Goal: Information Seeking & Learning: Check status

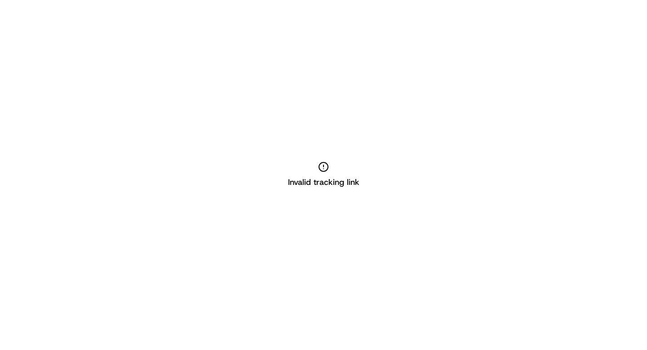
click at [325, 162] on circle at bounding box center [323, 166] width 9 height 9
click at [313, 183] on h2 "Invalid tracking link" at bounding box center [323, 182] width 71 height 13
drag, startPoint x: 368, startPoint y: 184, endPoint x: 268, endPoint y: 181, distance: 99.9
click at [268, 181] on div "Invalid tracking link" at bounding box center [323, 175] width 647 height 350
click at [324, 167] on icon at bounding box center [323, 166] width 11 height 11
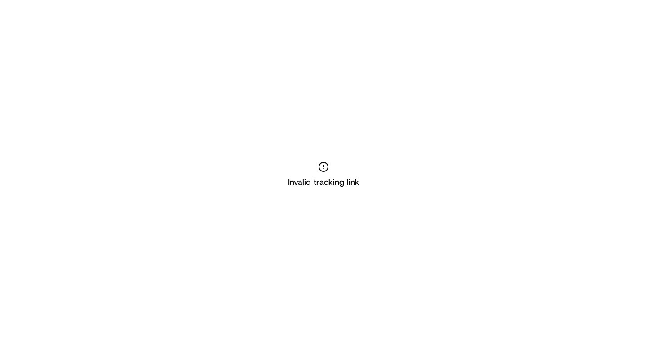
click at [324, 167] on icon at bounding box center [323, 166] width 11 height 11
drag, startPoint x: 362, startPoint y: 183, endPoint x: 271, endPoint y: 190, distance: 90.7
click at [271, 190] on div "Invalid tracking link" at bounding box center [323, 175] width 647 height 350
drag, startPoint x: 286, startPoint y: 183, endPoint x: 386, endPoint y: 187, distance: 100.4
click at [390, 187] on div "Invalid tracking link" at bounding box center [323, 175] width 647 height 350
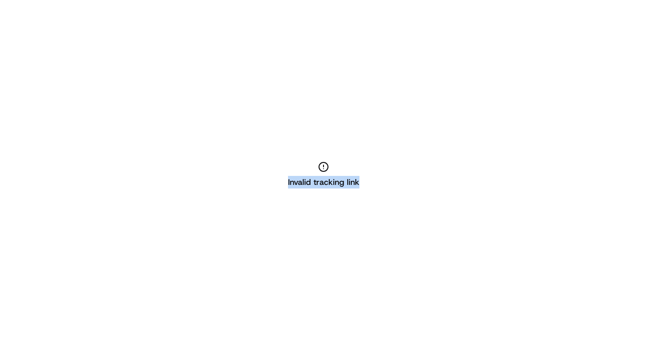
click at [386, 187] on div "Invalid tracking link" at bounding box center [323, 175] width 647 height 350
